Goal: Use online tool/utility: Utilize a website feature to perform a specific function

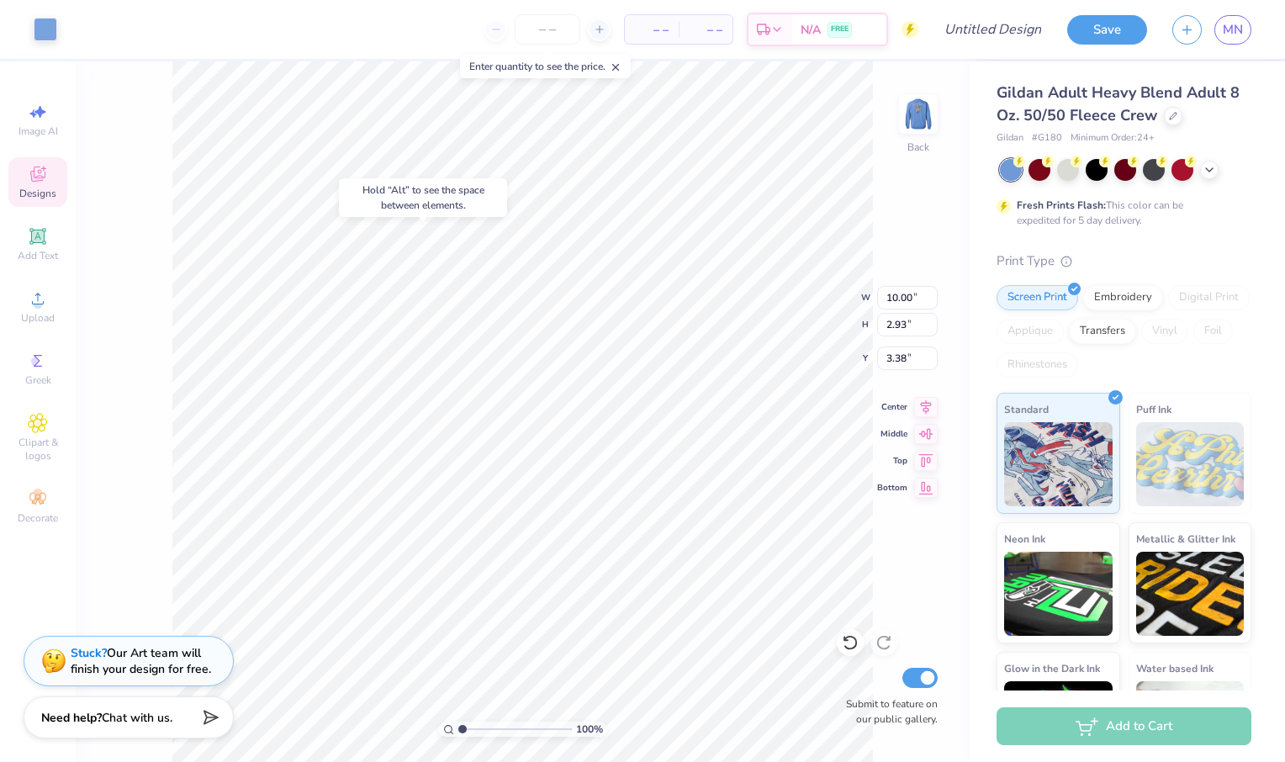
type input "3.38"
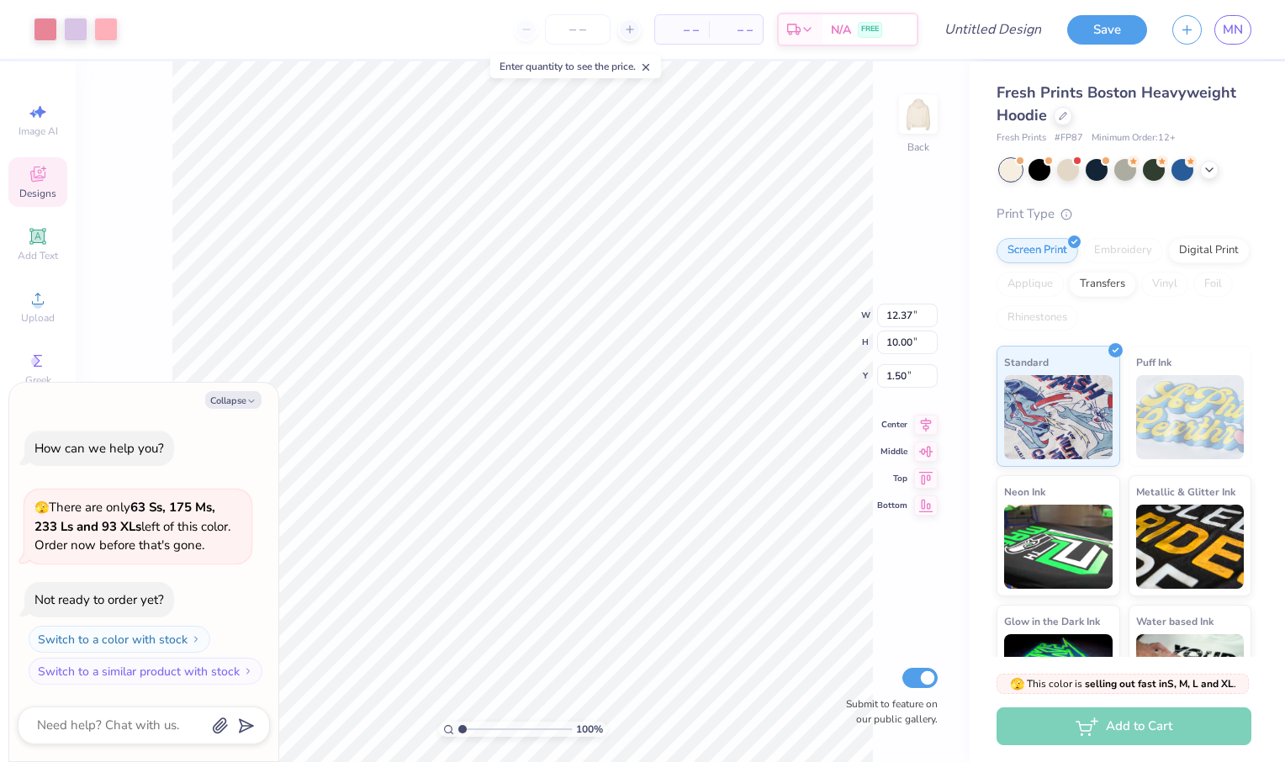
type textarea "x"
type input "9.28"
type input "7.50"
type input "4.00"
type textarea "x"
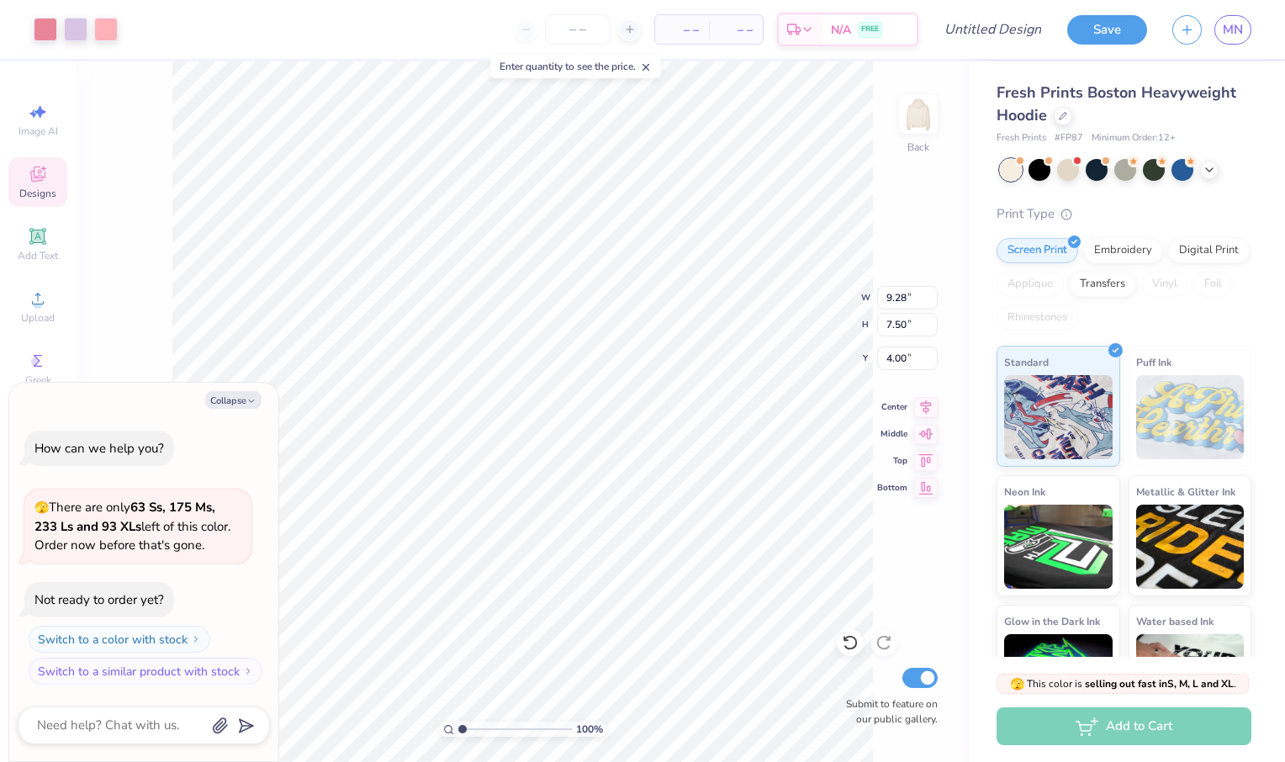
type input "3.26"
type textarea "x"
type input "0.62"
type input "9.40"
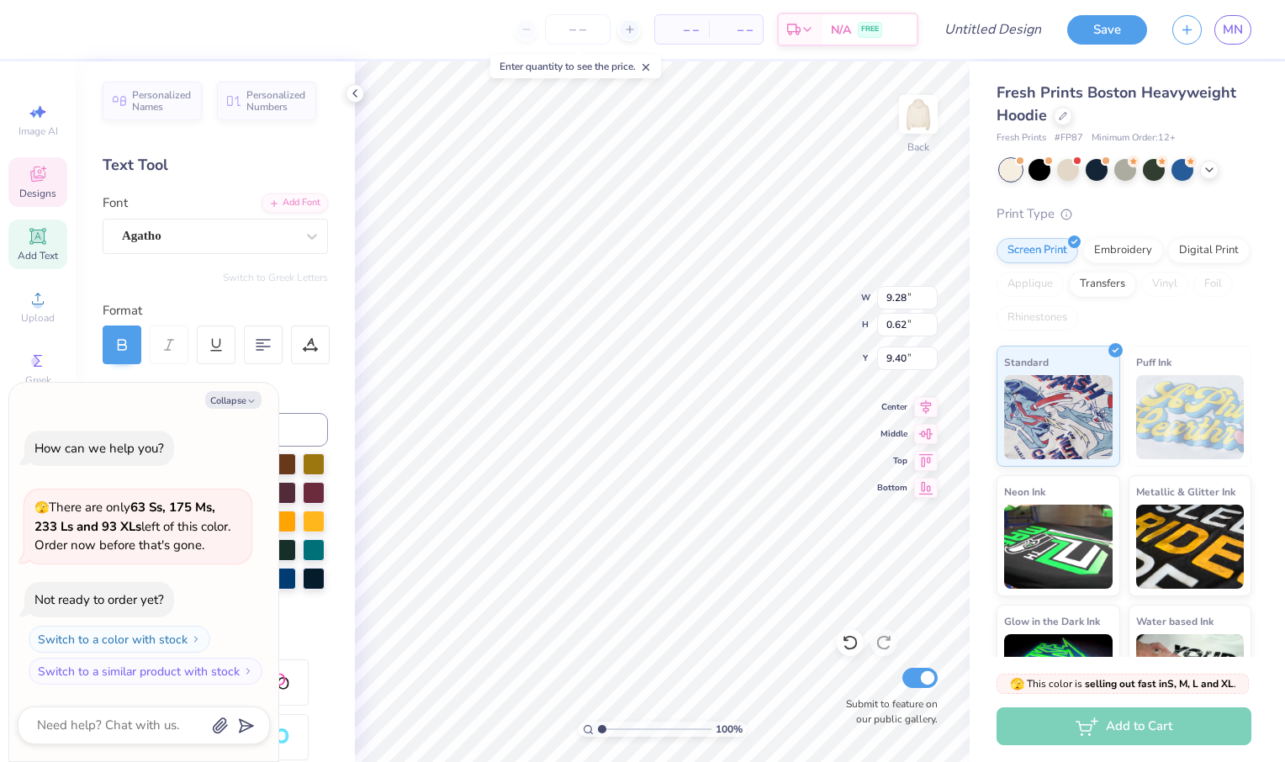
scroll to position [14, 2]
type textarea "x"
type textarea "KAPA ALPHA THETA"
type textarea "x"
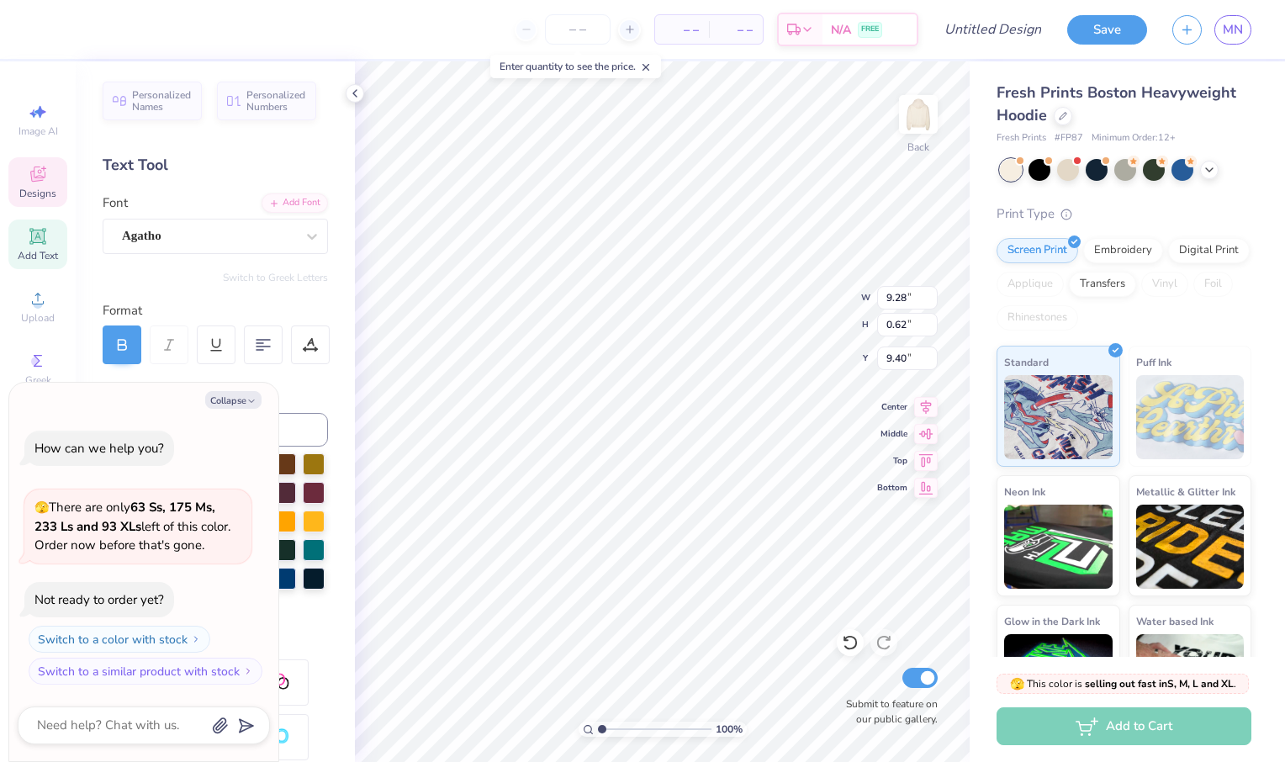
type textarea "K"
type textarea "x"
type textarea "N"
type textarea "x"
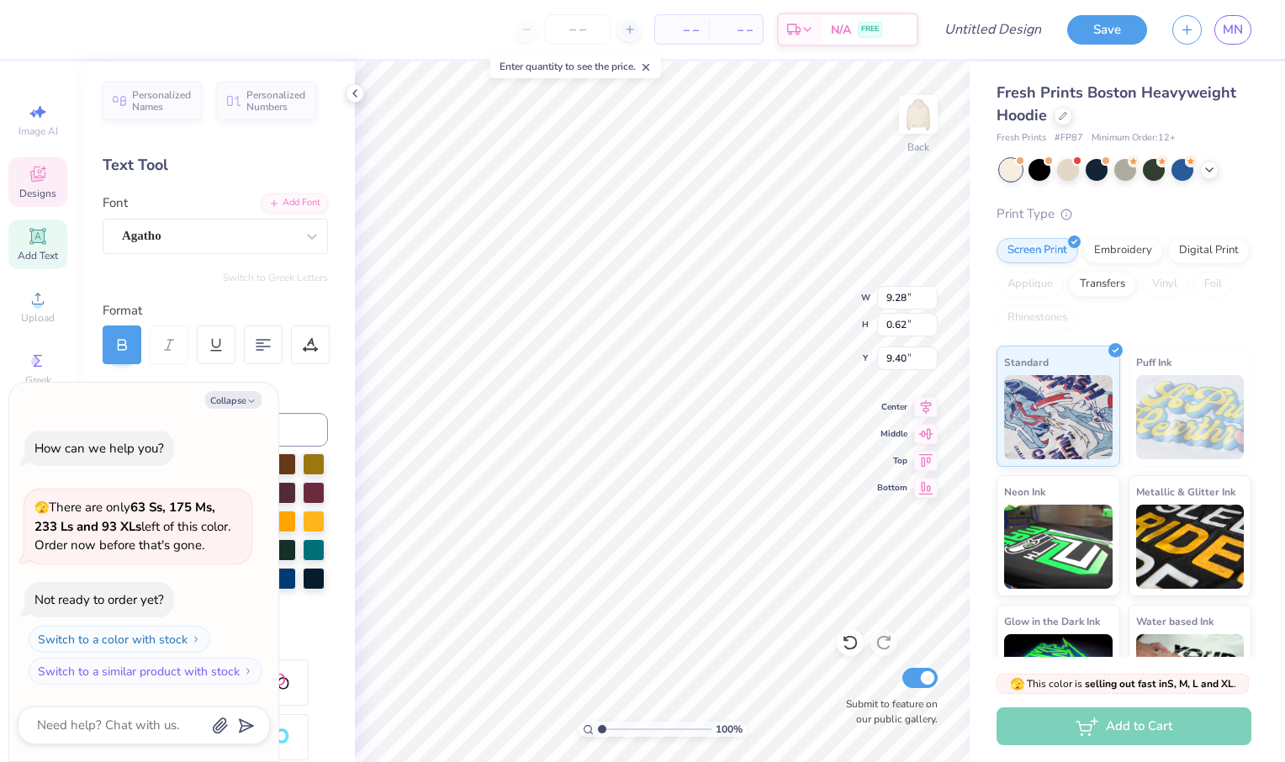
type textarea "Nor"
type textarea "x"
type textarea "[PERSON_NAME]"
type textarea "x"
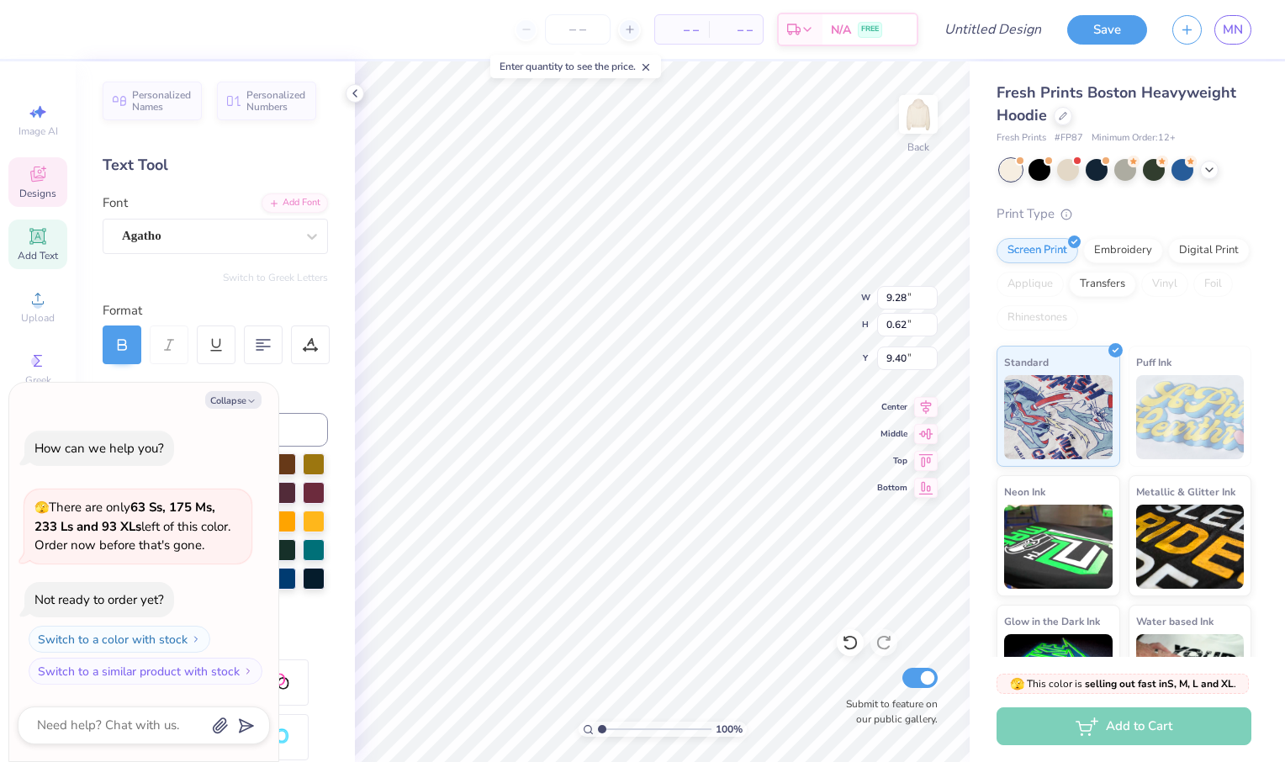
type textarea "[PERSON_NAME]"
type textarea "x"
type textarea "Normans"
type textarea "x"
type textarea "Normans"
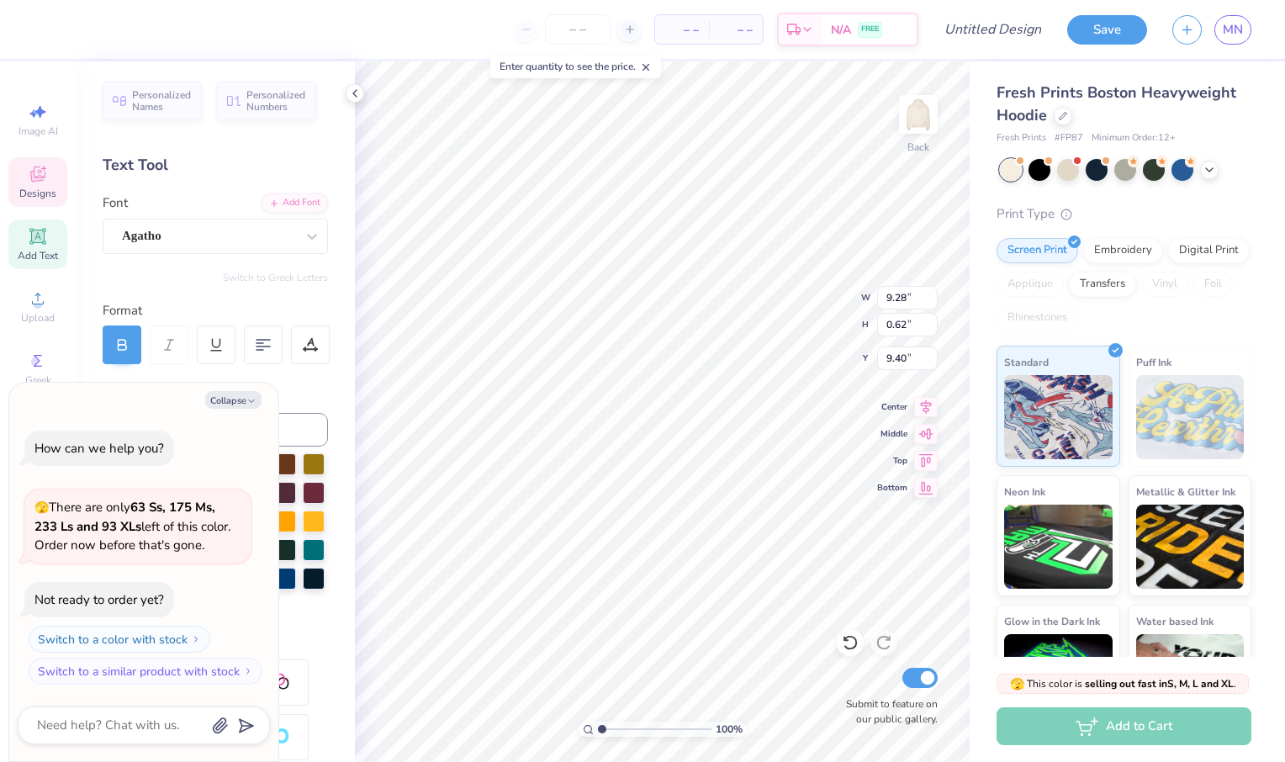
type textarea "x"
type textarea "Normans Cl"
type textarea "x"
type textarea "Normans Cle"
type textarea "x"
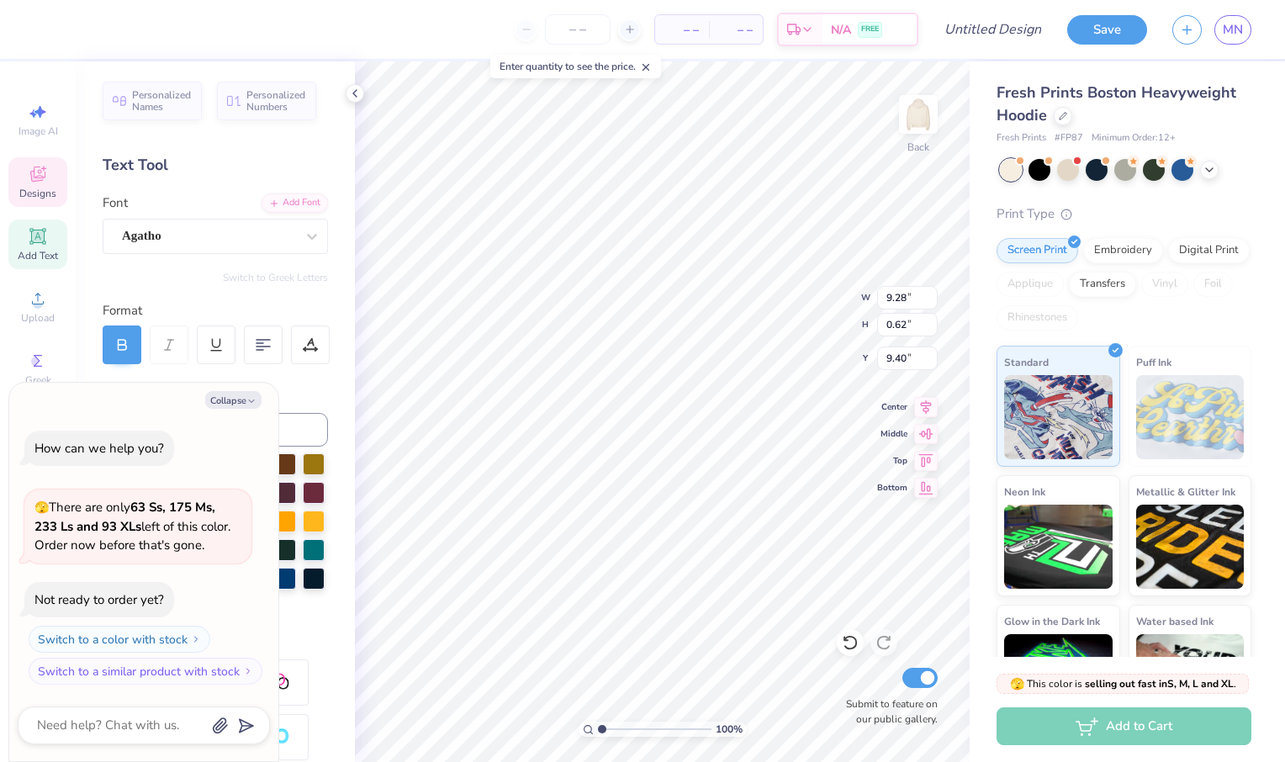
type textarea "Normans Clean"
type textarea "x"
type textarea "Normans Cleani"
type textarea "x"
type textarea "Normans Cleanin"
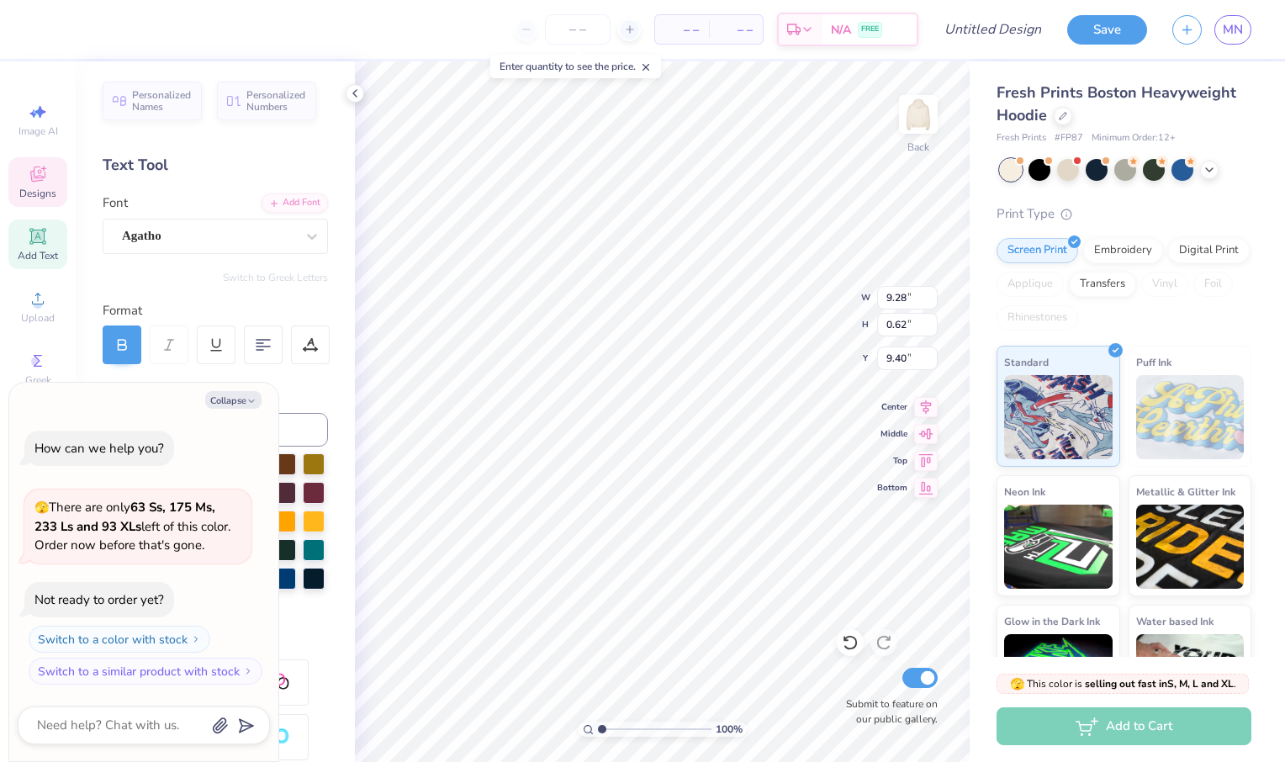
type textarea "x"
type textarea "Normans Cleaning"
type textarea "x"
type textarea "Normans Cleani"
type textarea "x"
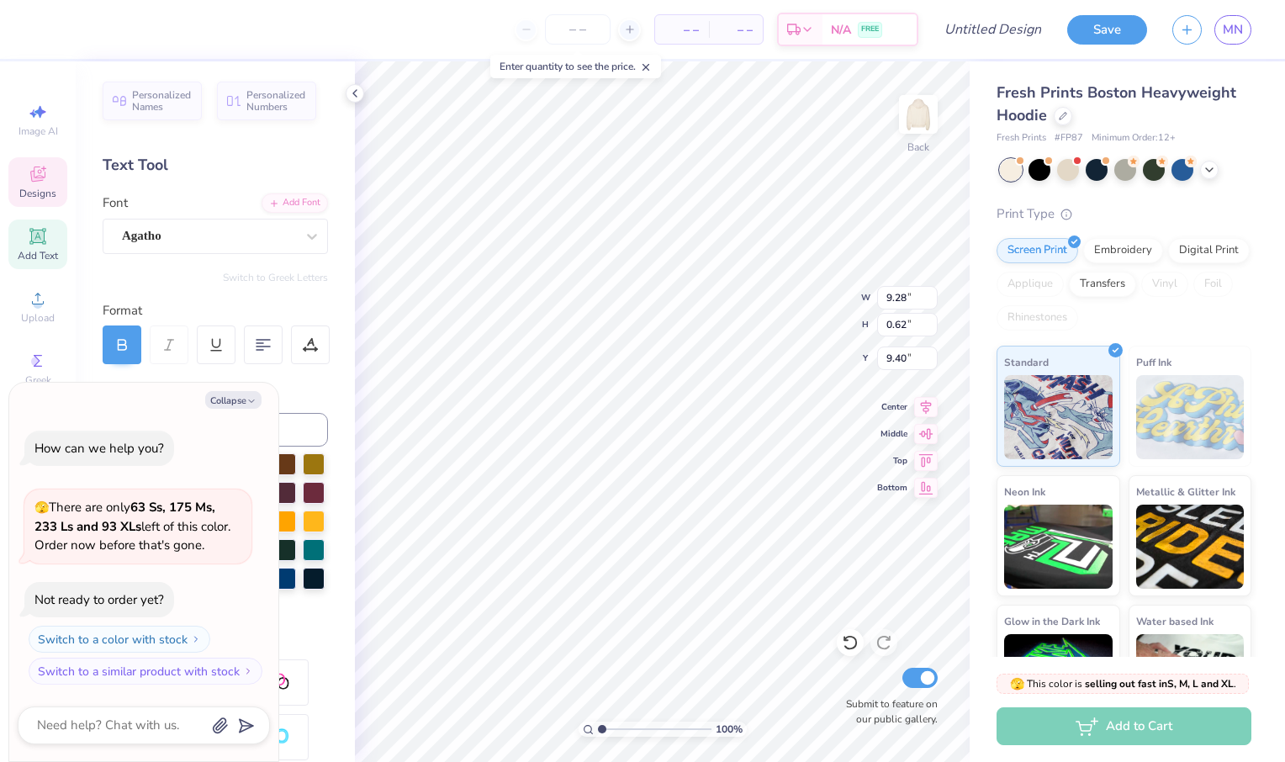
type textarea "Normans Clean"
type textarea "x"
type textarea "Normans Clea"
type textarea "x"
type textarea "Normans Cle"
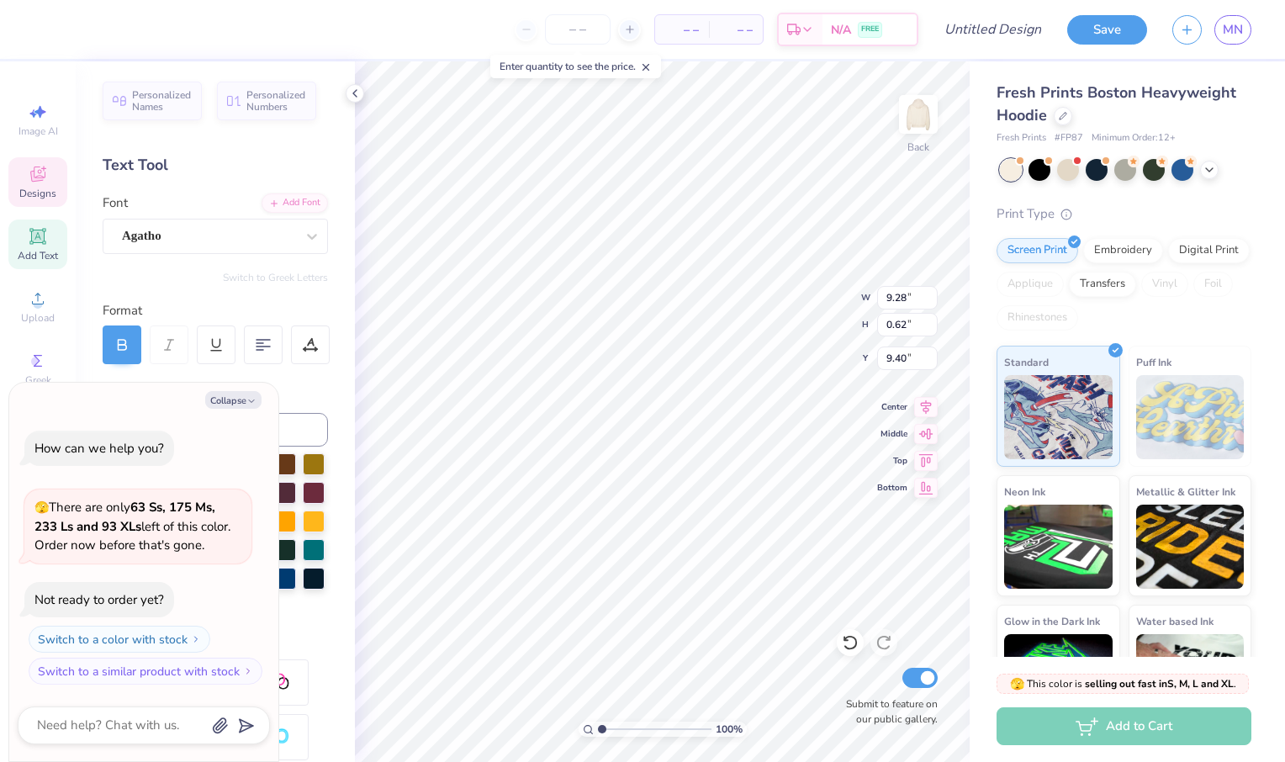
type textarea "x"
type textarea "Normans Cl"
type textarea "x"
type textarea "Normans C"
type textarea "x"
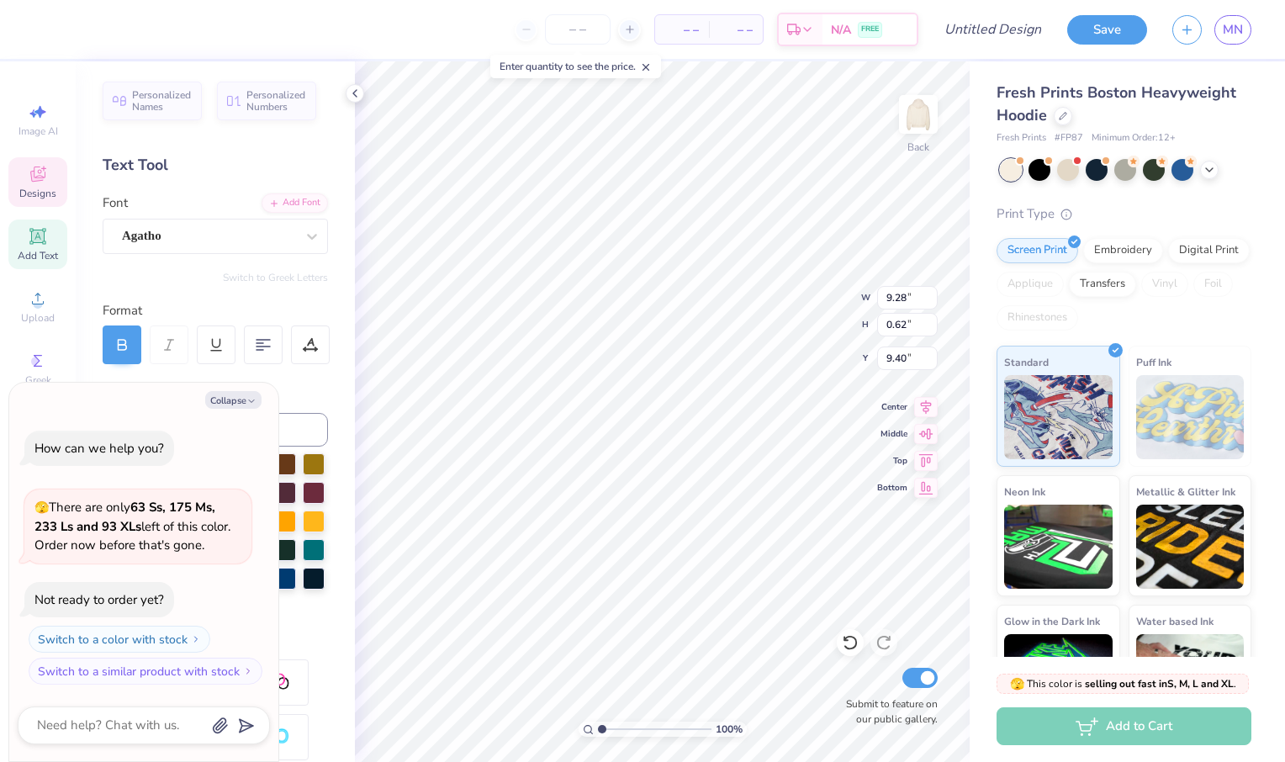
type textarea "Normans"
type textarea "x"
type textarea "Normans"
type textarea "x"
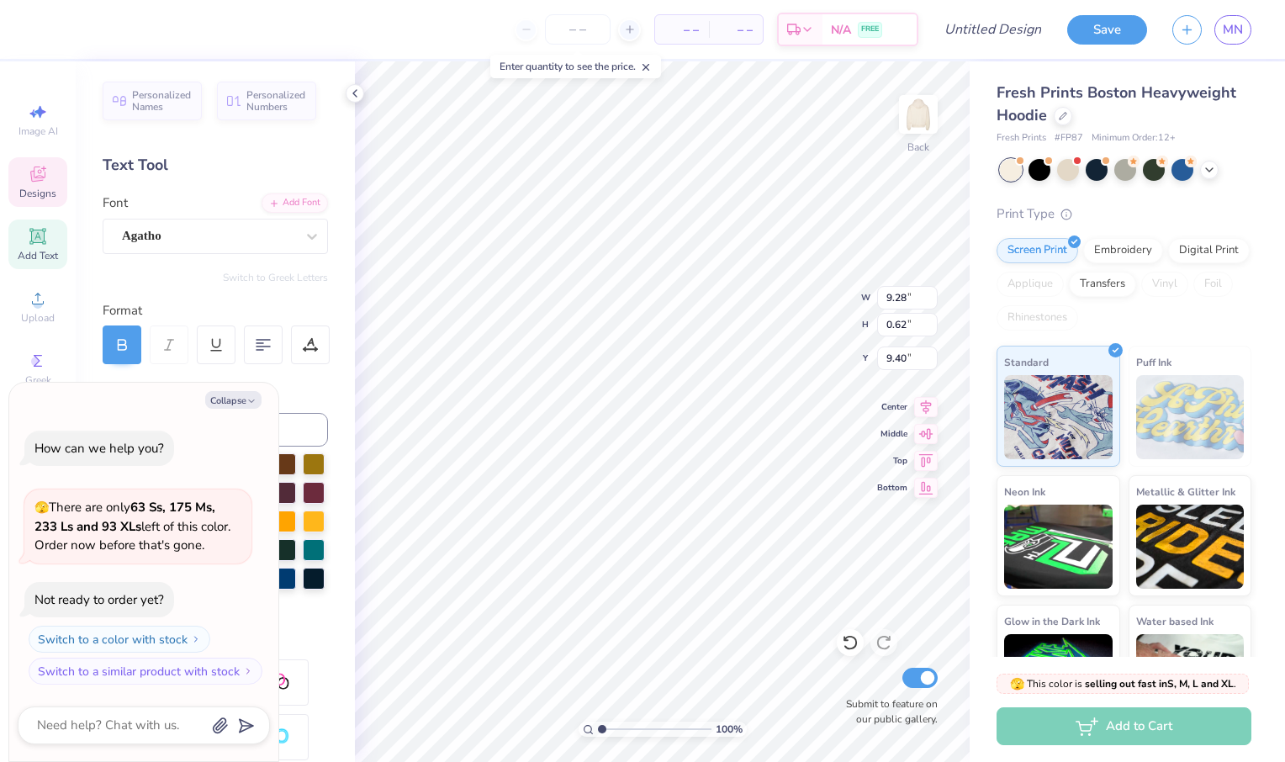
type textarea "Normans"
type textarea "x"
